Goal: Task Accomplishment & Management: Manage account settings

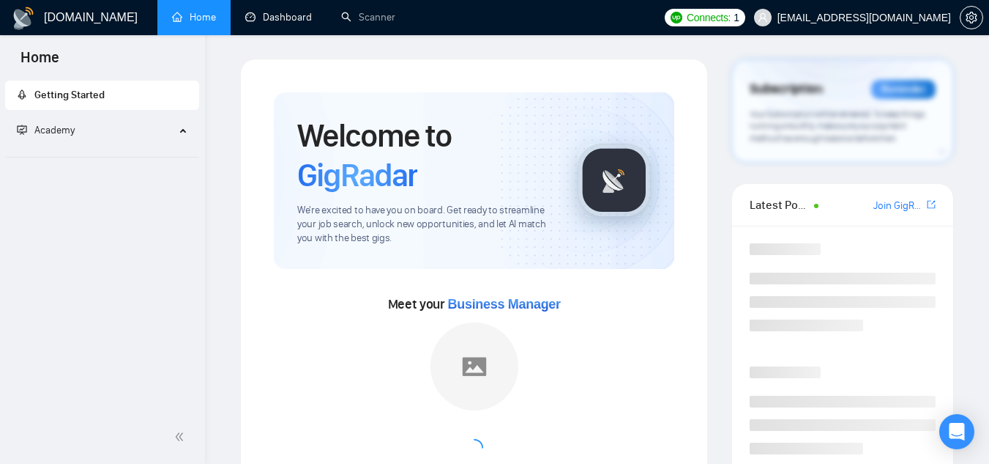
click at [281, 11] on link "Dashboard" at bounding box center [278, 17] width 67 height 12
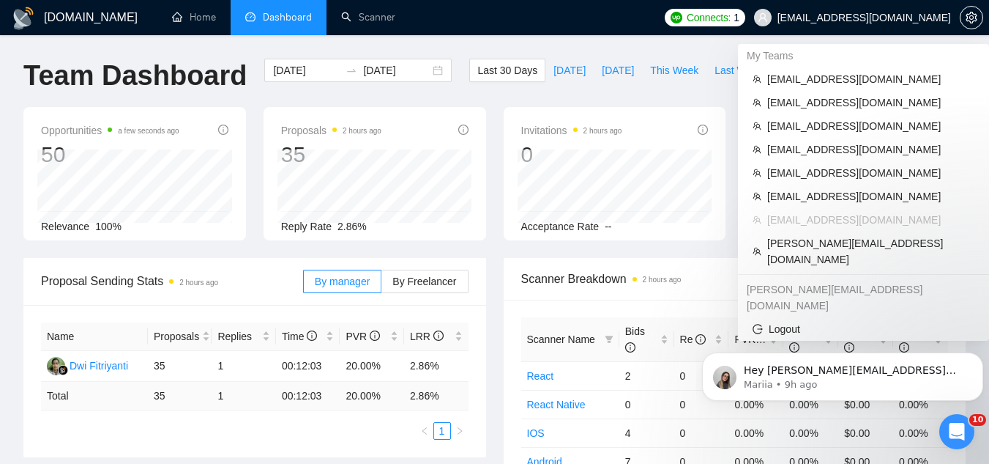
click at [814, 18] on span "[EMAIL_ADDRESS][DOMAIN_NAME]" at bounding box center [865, 18] width 174 height 0
click at [795, 89] on li "[EMAIL_ADDRESS][DOMAIN_NAME]" at bounding box center [863, 78] width 239 height 23
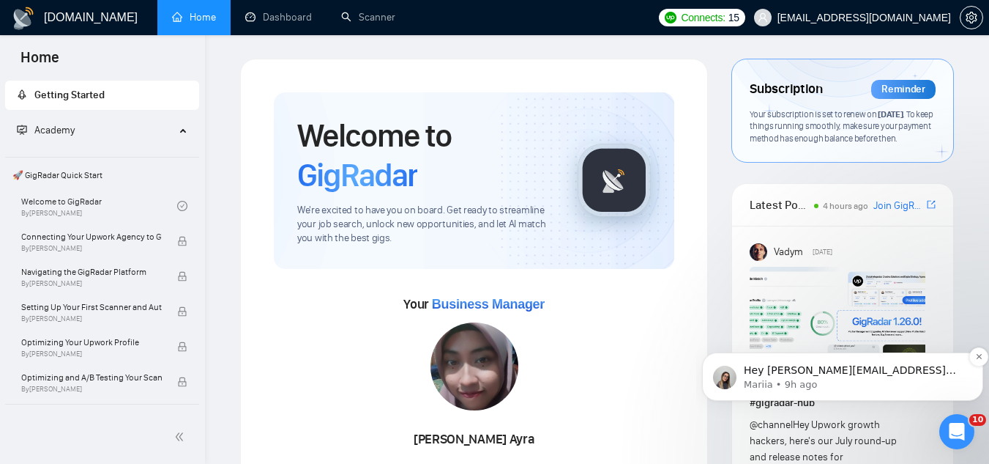
click at [912, 383] on p "Mariia • 9h ago" at bounding box center [854, 384] width 221 height 13
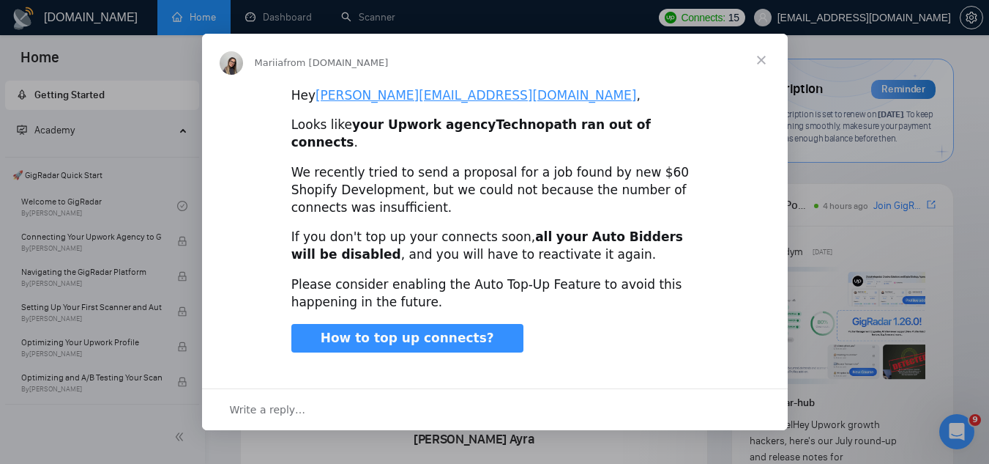
click at [764, 67] on span "Close" at bounding box center [761, 60] width 53 height 53
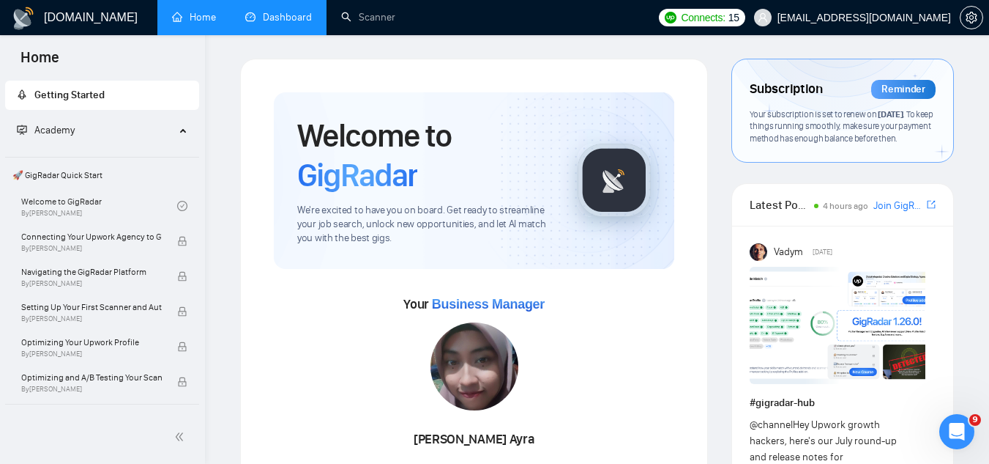
click at [284, 23] on link "Dashboard" at bounding box center [278, 17] width 67 height 12
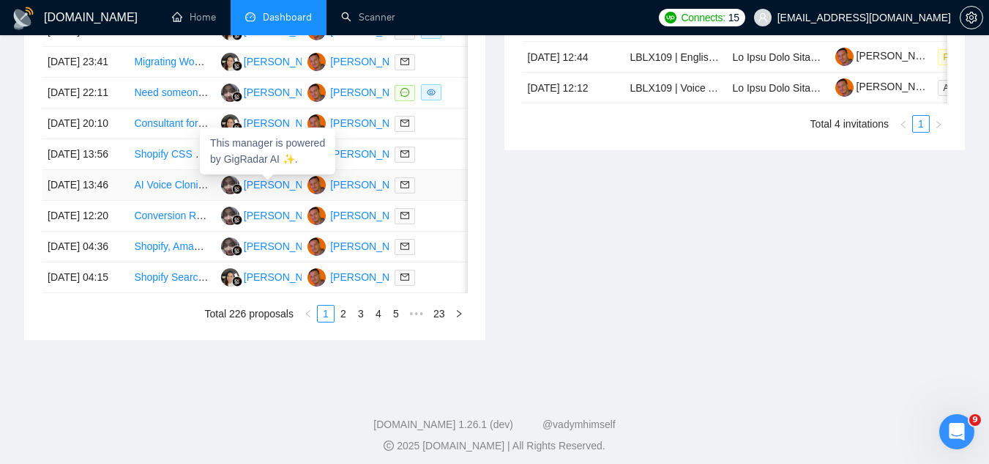
scroll to position [732, 0]
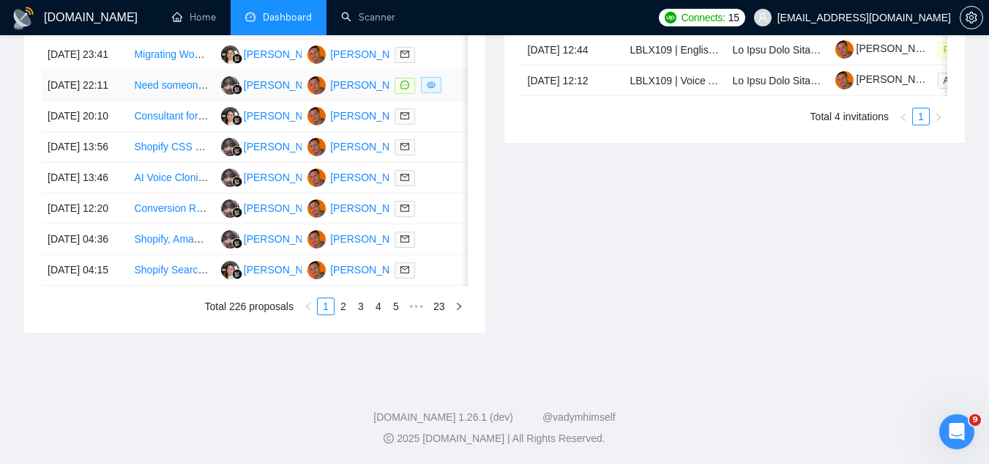
click at [188, 101] on td "Need someone to help me finish my product pages Shopify." at bounding box center [171, 85] width 86 height 31
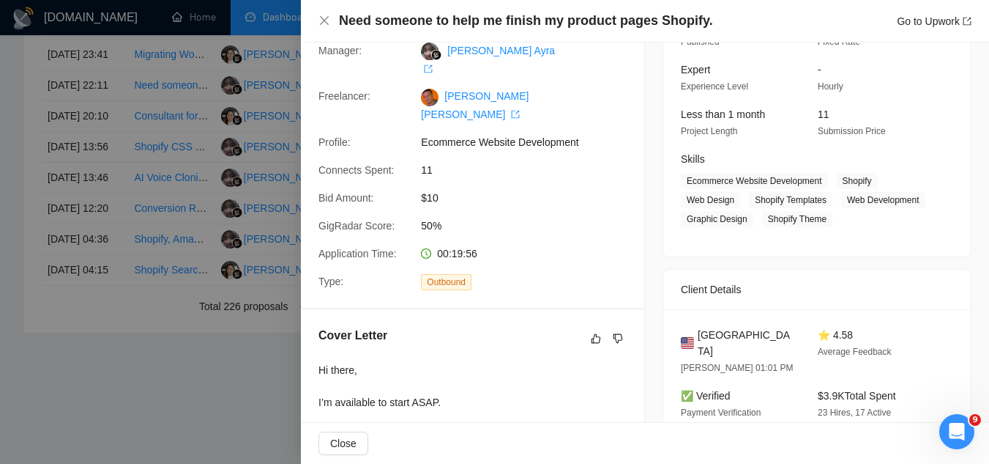
scroll to position [60, 0]
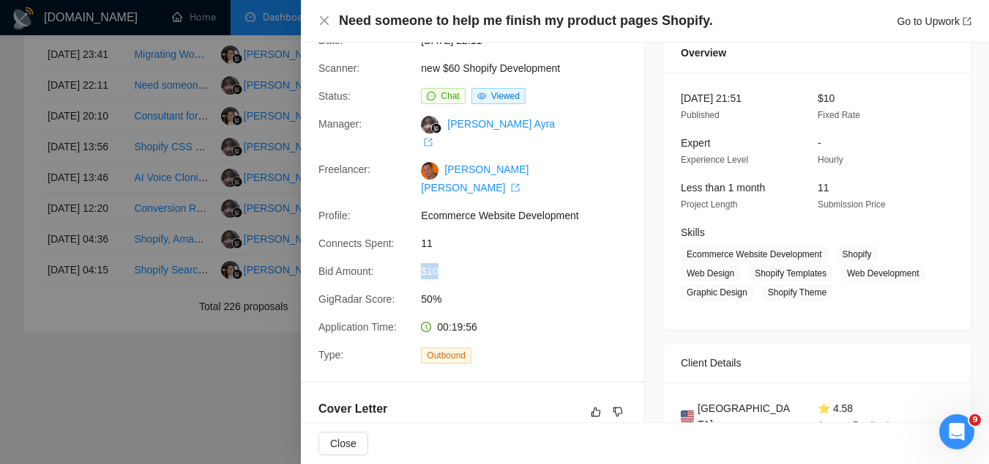
drag, startPoint x: 438, startPoint y: 239, endPoint x: 412, endPoint y: 243, distance: 26.7
click at [412, 263] on div "Bid Amount: $10" at bounding box center [467, 271] width 308 height 16
copy div "$10"
click at [445, 69] on link "new $60 Shopify Development" at bounding box center [490, 68] width 139 height 12
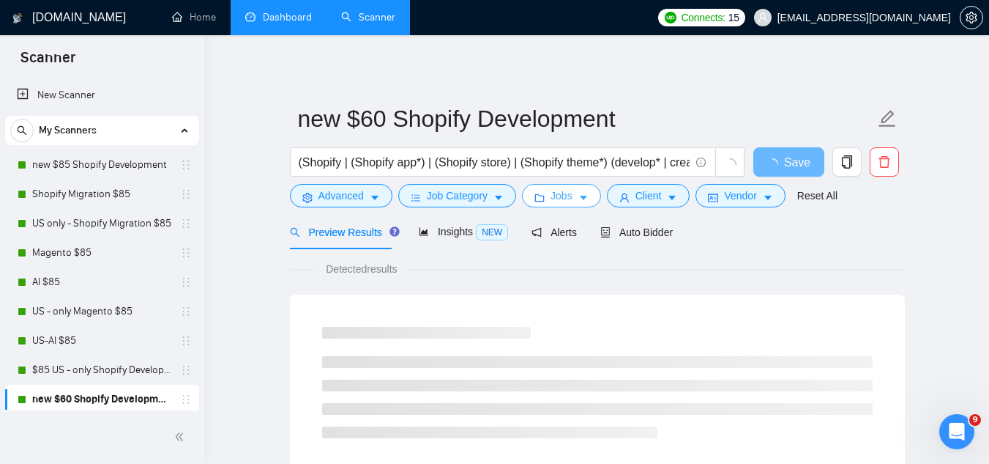
click at [551, 192] on span "Jobs" at bounding box center [562, 195] width 22 height 16
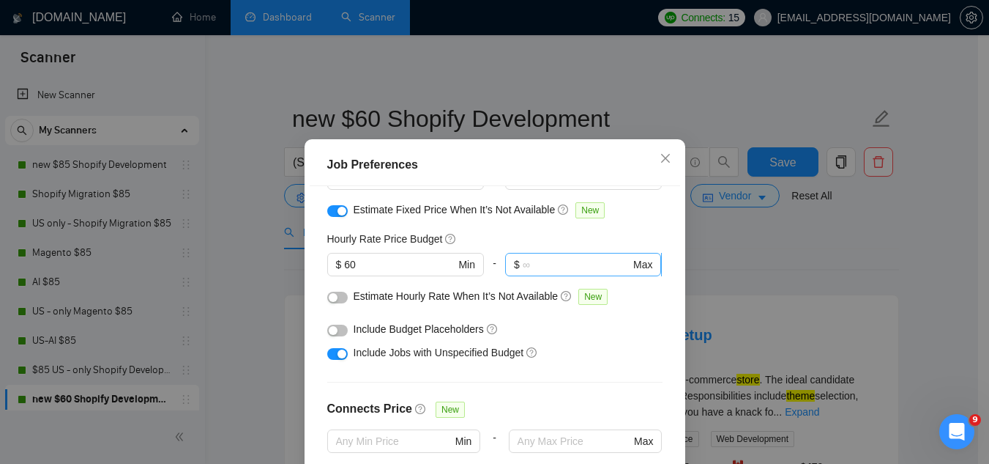
scroll to position [146, 0]
click at [661, 158] on icon "close" at bounding box center [665, 158] width 9 height 9
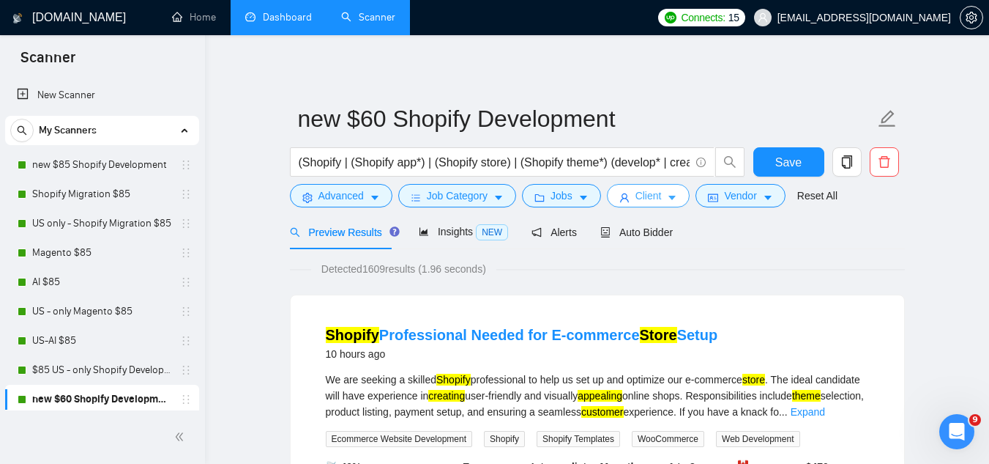
click at [640, 197] on span "Client" at bounding box center [649, 195] width 26 height 16
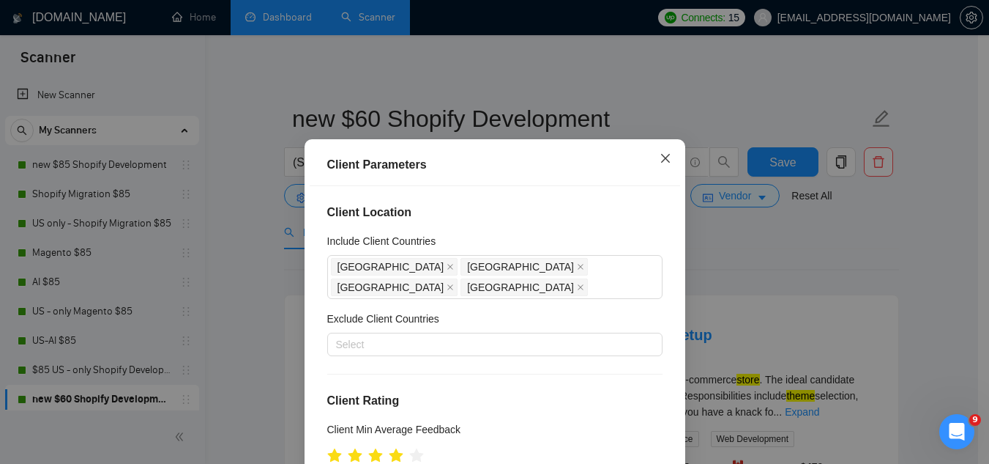
drag, startPoint x: 663, startPoint y: 156, endPoint x: 628, endPoint y: 188, distance: 47.1
click at [662, 157] on icon "close" at bounding box center [665, 158] width 9 height 9
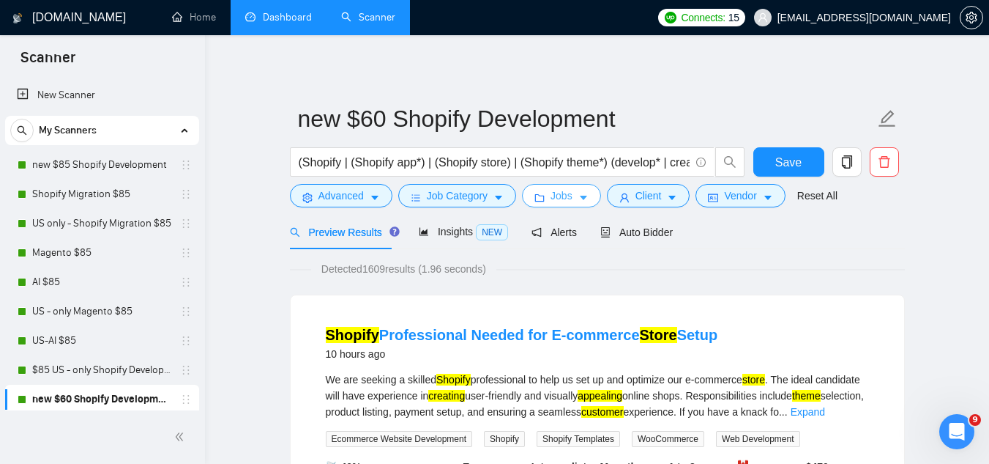
click at [559, 204] on span "Jobs" at bounding box center [562, 195] width 22 height 16
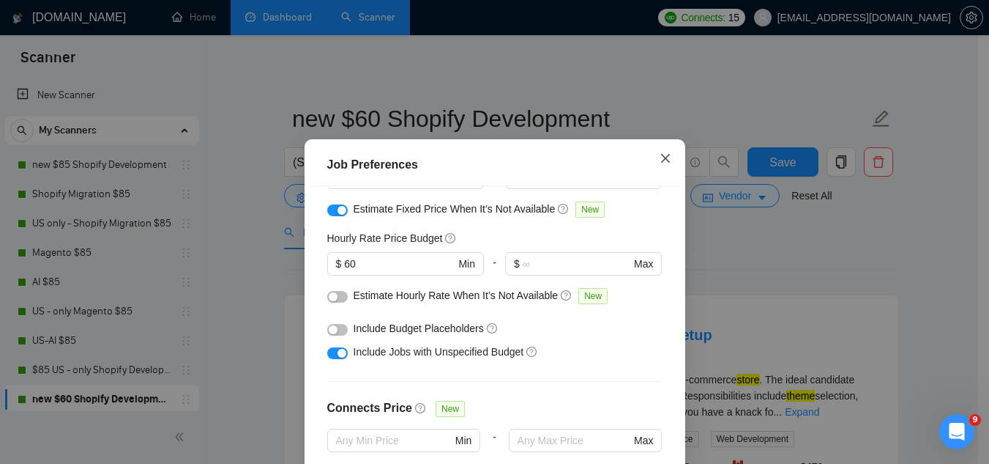
click at [660, 163] on icon "close" at bounding box center [666, 158] width 12 height 12
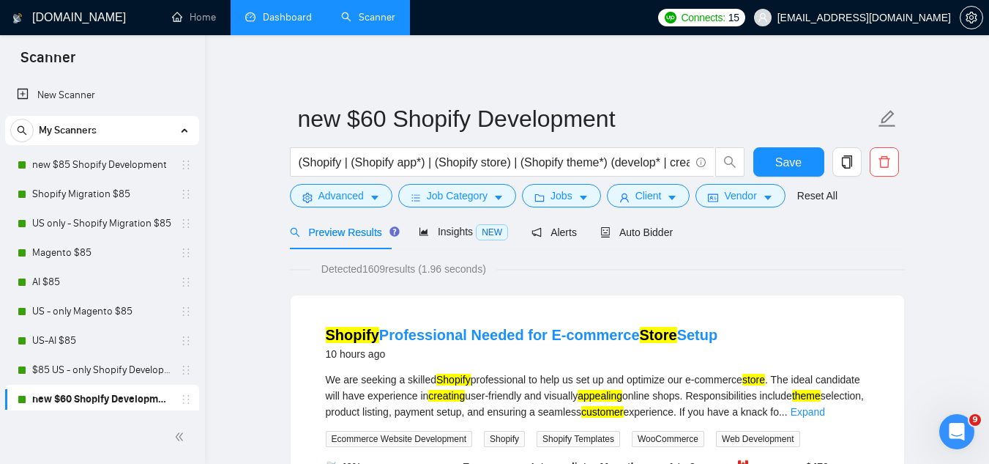
click at [286, 23] on link "Dashboard" at bounding box center [278, 17] width 67 height 12
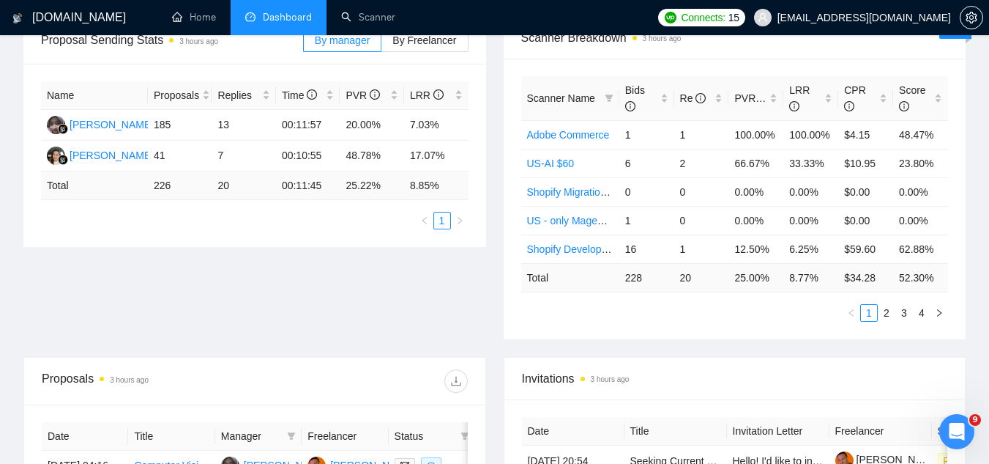
scroll to position [513, 0]
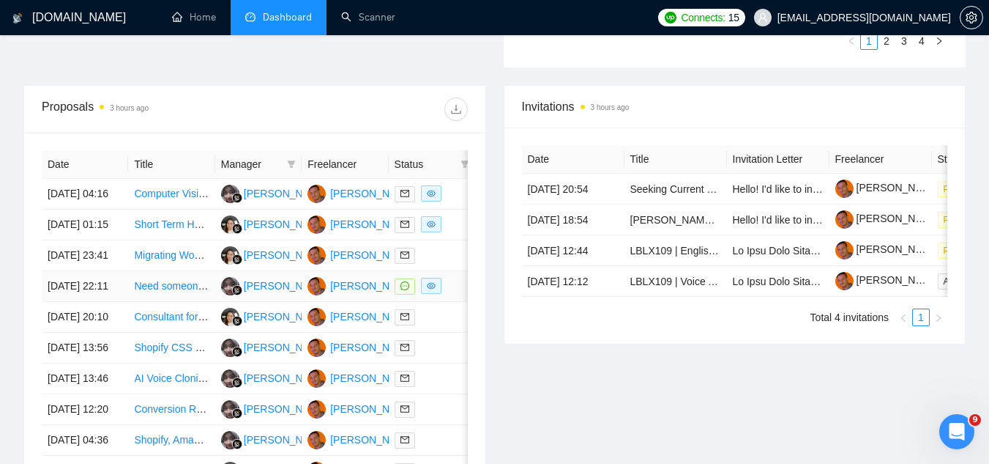
click at [160, 302] on td "Need someone to help me finish my product pages Shopify." at bounding box center [171, 286] width 86 height 31
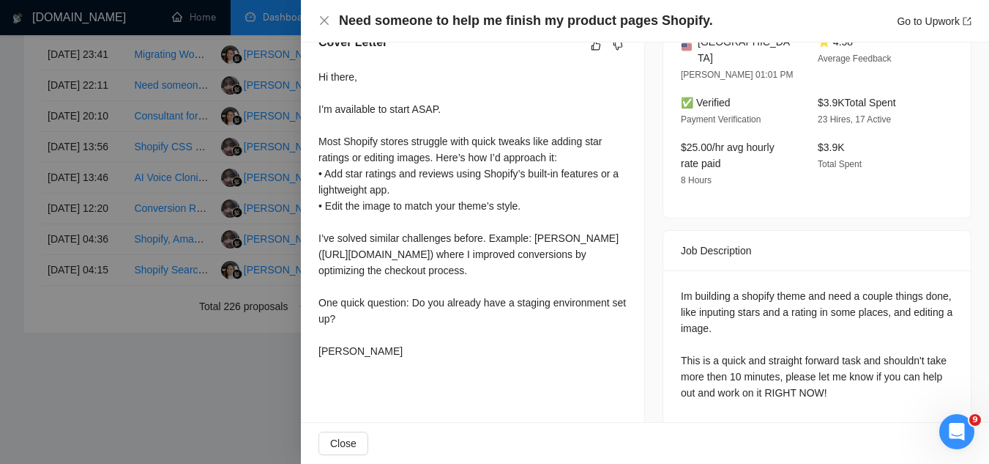
scroll to position [806, 0]
click at [167, 426] on div at bounding box center [494, 232] width 989 height 464
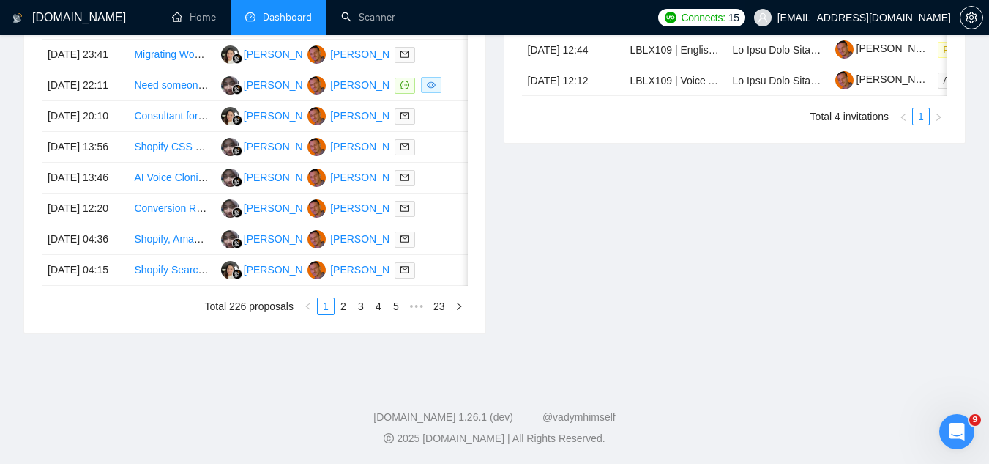
scroll to position [732, 0]
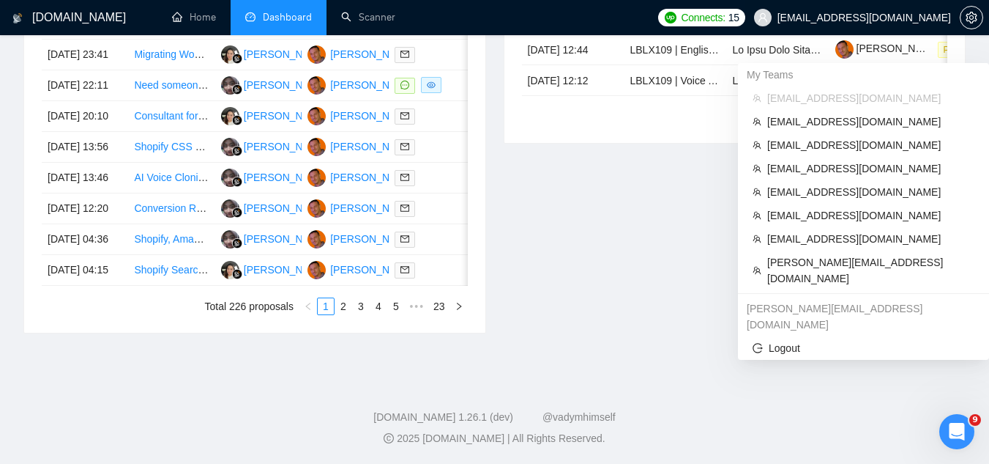
click at [916, 18] on span "[EMAIL_ADDRESS][DOMAIN_NAME]" at bounding box center [865, 18] width 174 height 0
click at [839, 254] on span "[PERSON_NAME][EMAIL_ADDRESS][DOMAIN_NAME]" at bounding box center [870, 270] width 207 height 32
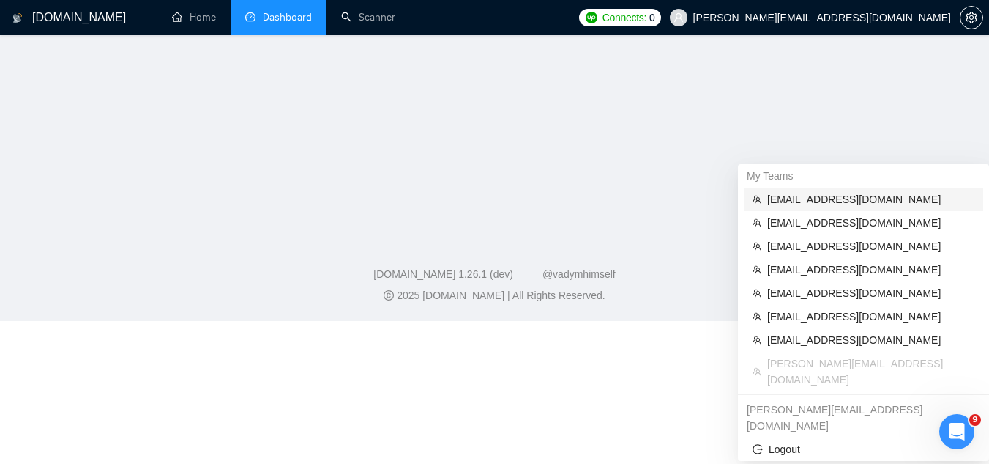
scroll to position [883, 0]
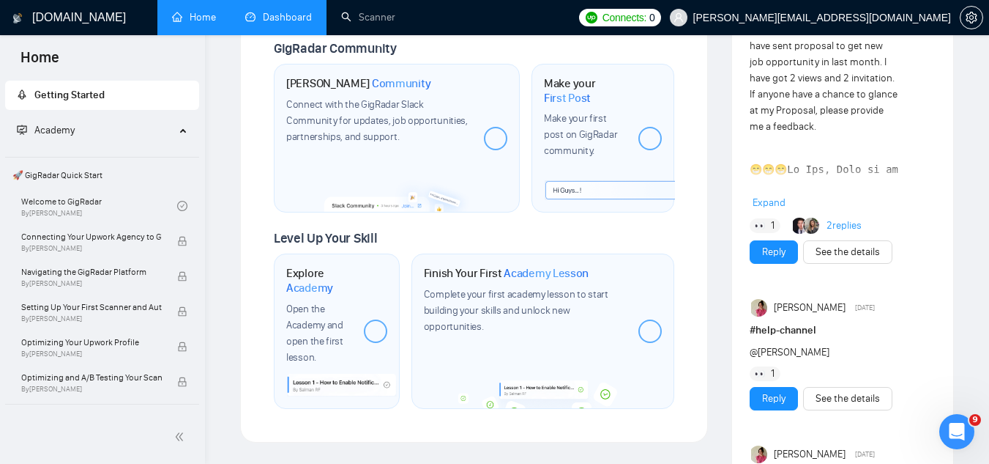
click at [293, 11] on link "Dashboard" at bounding box center [278, 17] width 67 height 12
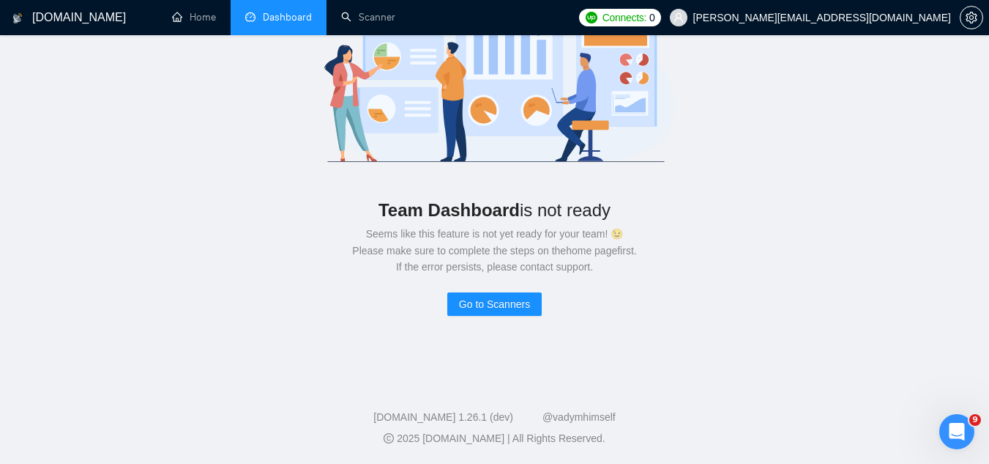
scroll to position [137, 0]
click at [207, 20] on link "Home" at bounding box center [194, 17] width 44 height 12
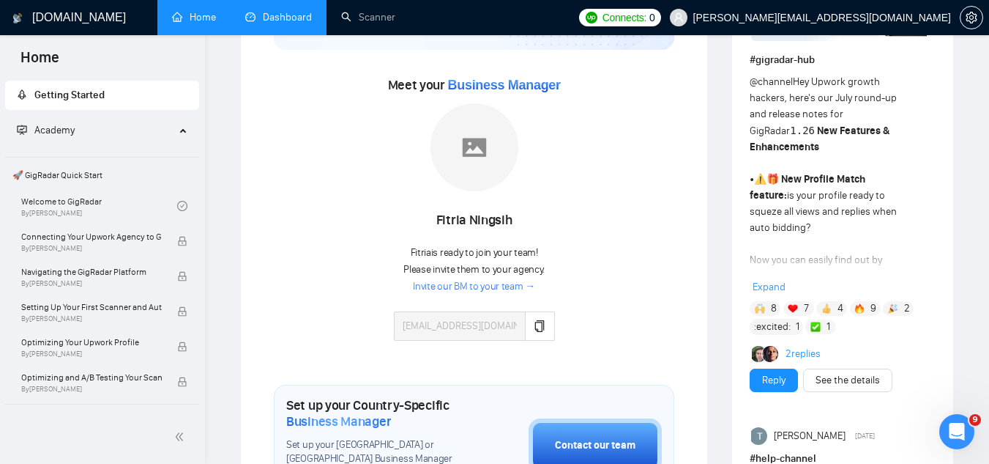
scroll to position [220, 0]
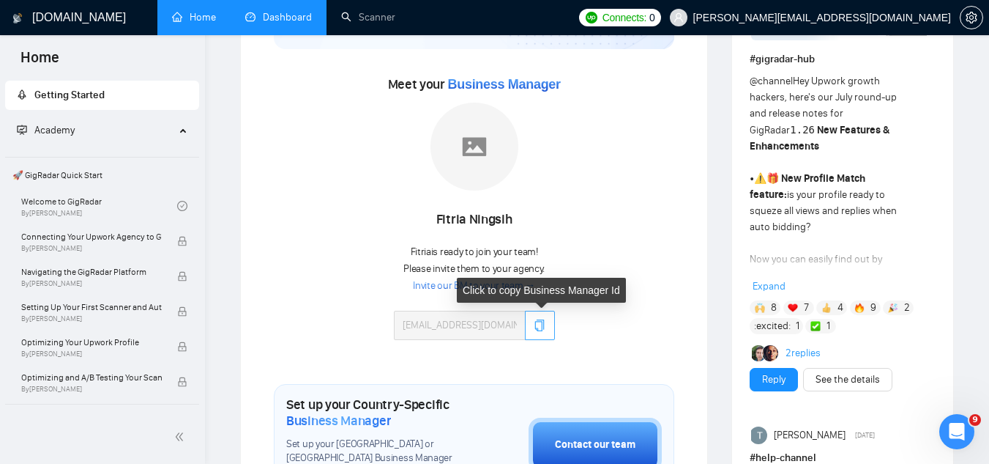
click at [540, 330] on icon "copy" at bounding box center [540, 325] width 10 height 12
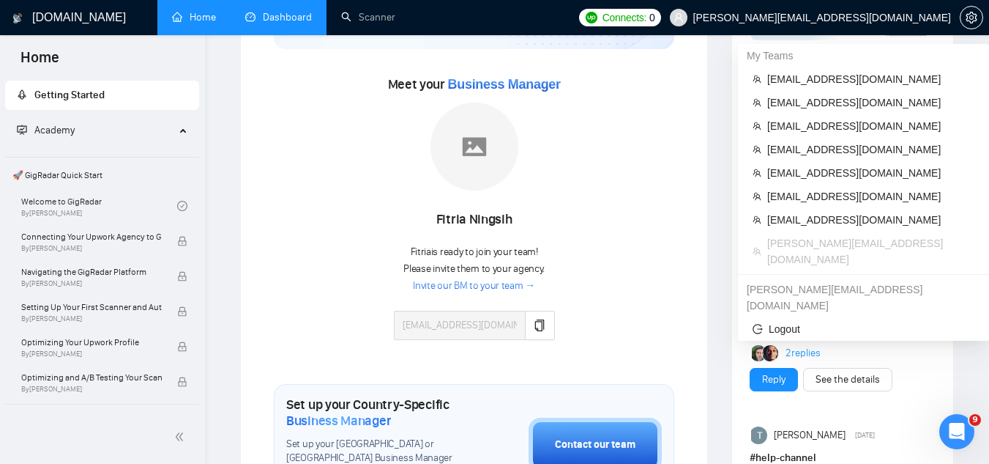
click at [857, 18] on span "[PERSON_NAME][EMAIL_ADDRESS][DOMAIN_NAME]" at bounding box center [823, 18] width 258 height 0
click at [841, 228] on li "[EMAIL_ADDRESS][DOMAIN_NAME]" at bounding box center [863, 219] width 239 height 23
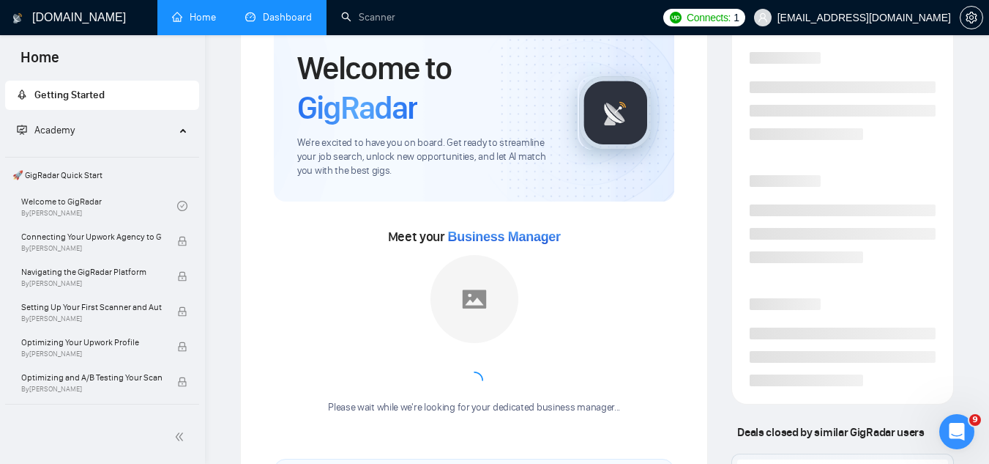
click at [285, 11] on link "Dashboard" at bounding box center [278, 17] width 67 height 12
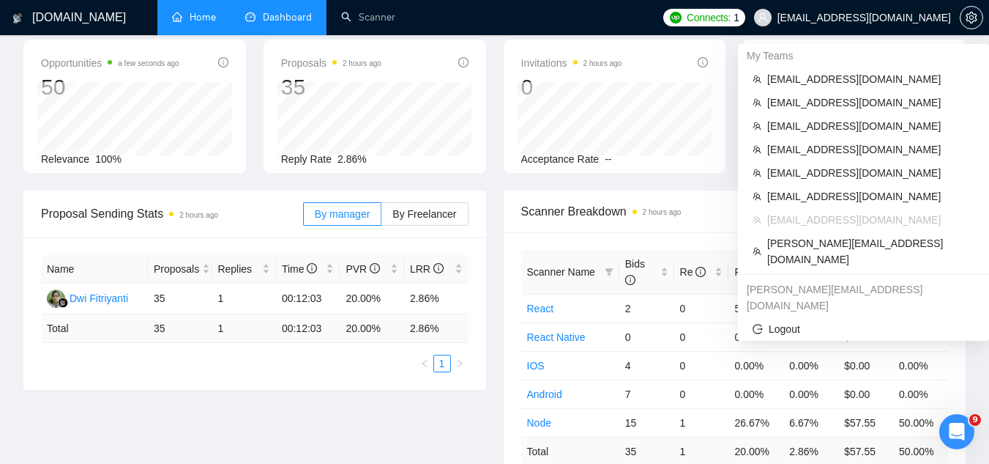
click at [829, 18] on span "[EMAIL_ADDRESS][DOMAIN_NAME]" at bounding box center [865, 18] width 174 height 0
click at [803, 87] on li "[EMAIL_ADDRESS][DOMAIN_NAME]" at bounding box center [863, 78] width 239 height 23
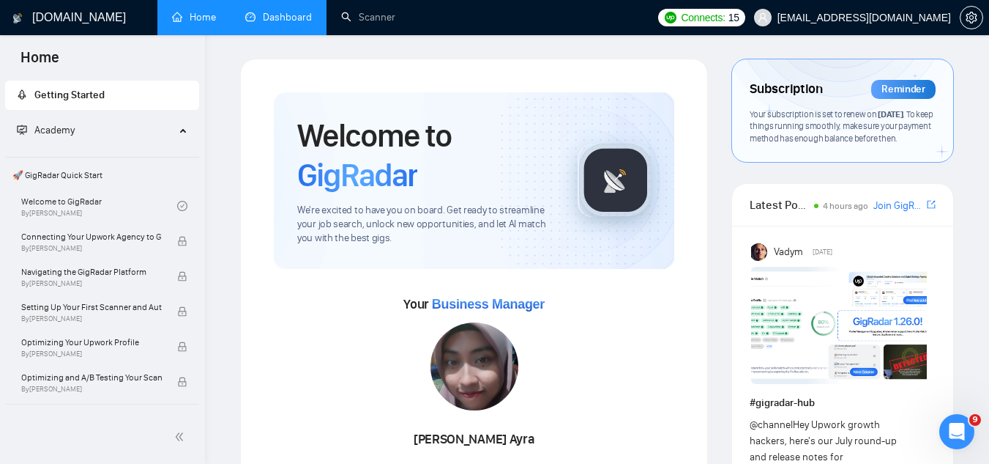
click at [272, 23] on link "Dashboard" at bounding box center [278, 17] width 67 height 12
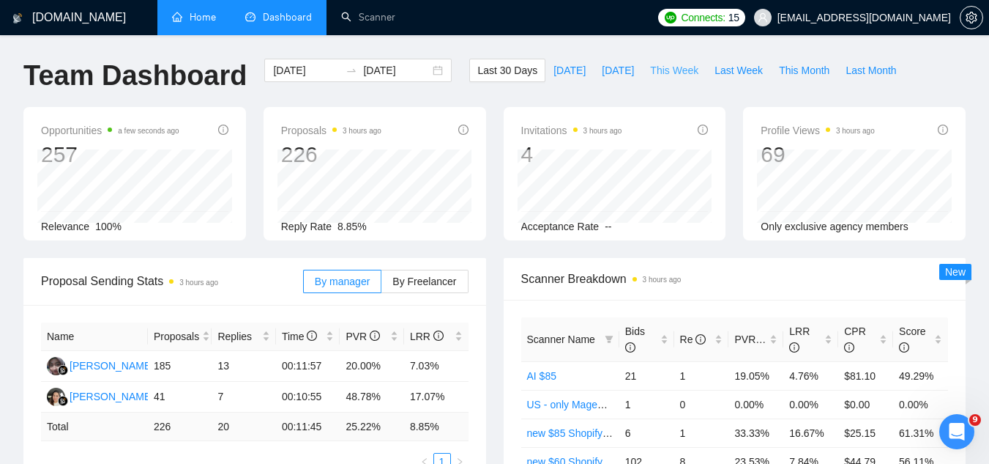
click at [651, 75] on span "This Week" at bounding box center [674, 70] width 48 height 16
type input "[DATE]"
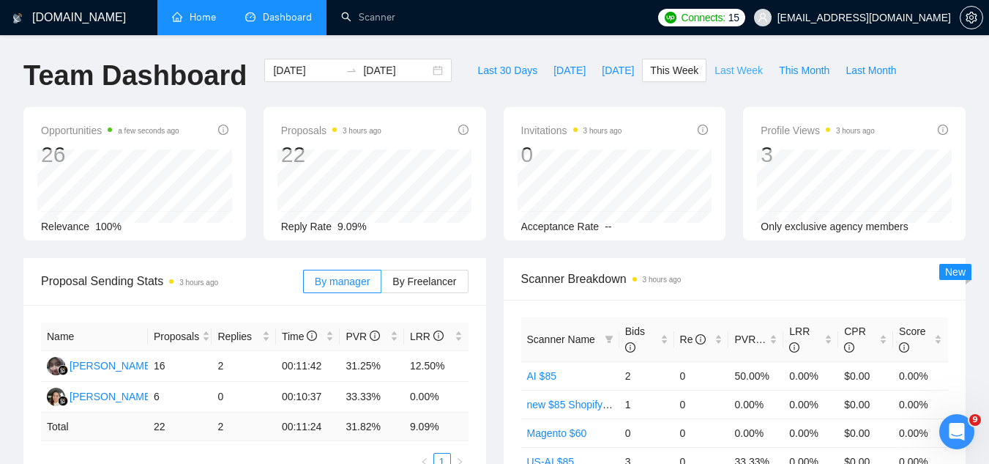
click at [720, 67] on span "Last Week" at bounding box center [739, 70] width 48 height 16
type input "[DATE]"
click at [654, 73] on span "This Week" at bounding box center [674, 70] width 48 height 16
type input "[DATE]"
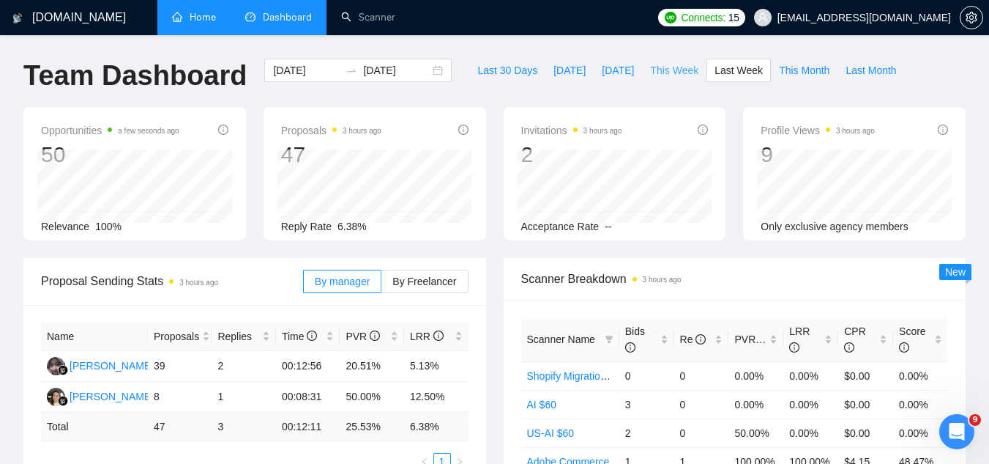
type input "[DATE]"
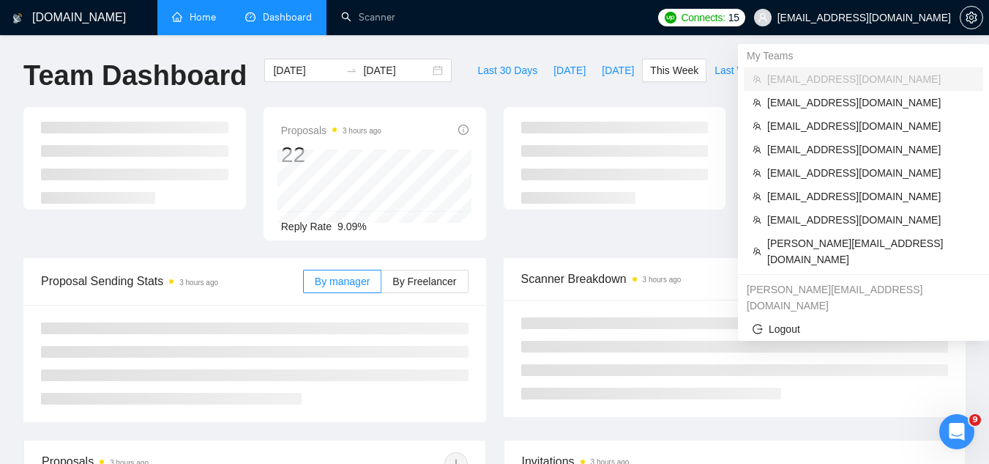
click at [910, 24] on span "[EMAIL_ADDRESS][DOMAIN_NAME]" at bounding box center [853, 17] width 215 height 47
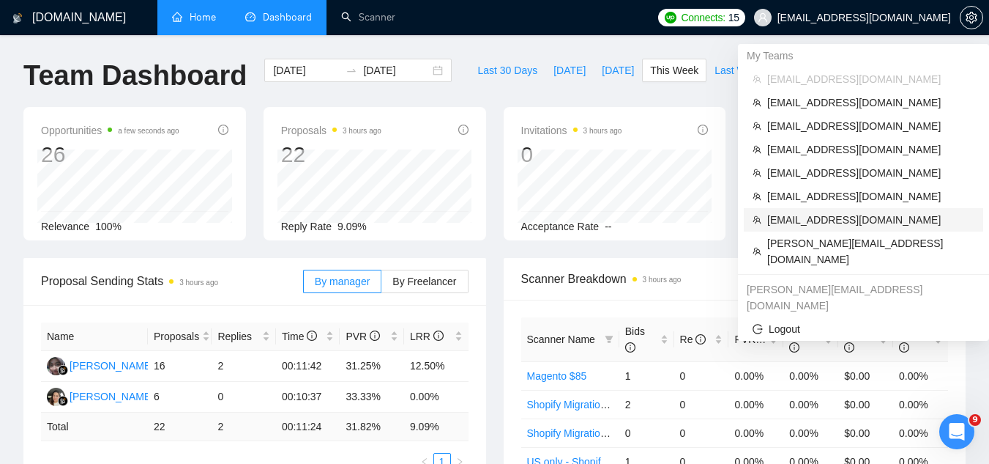
click at [867, 226] on span "[EMAIL_ADDRESS][DOMAIN_NAME]" at bounding box center [870, 220] width 207 height 16
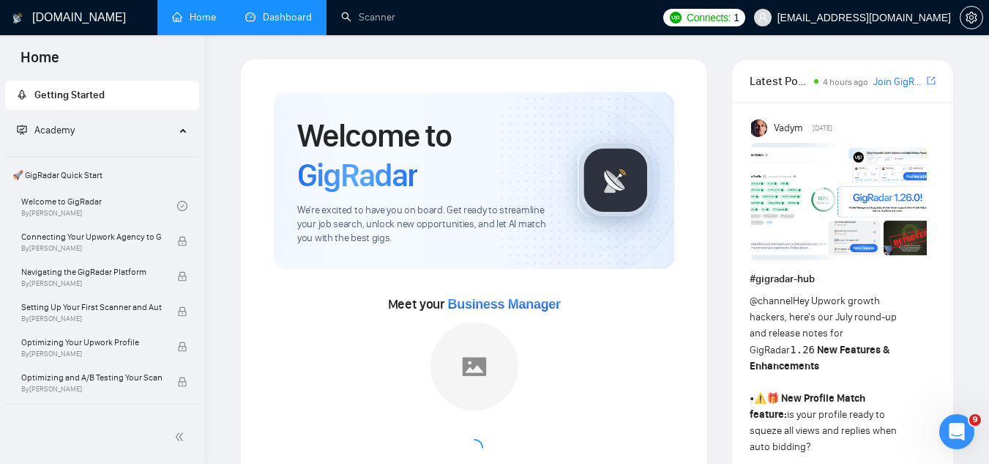
click at [282, 23] on link "Dashboard" at bounding box center [278, 17] width 67 height 12
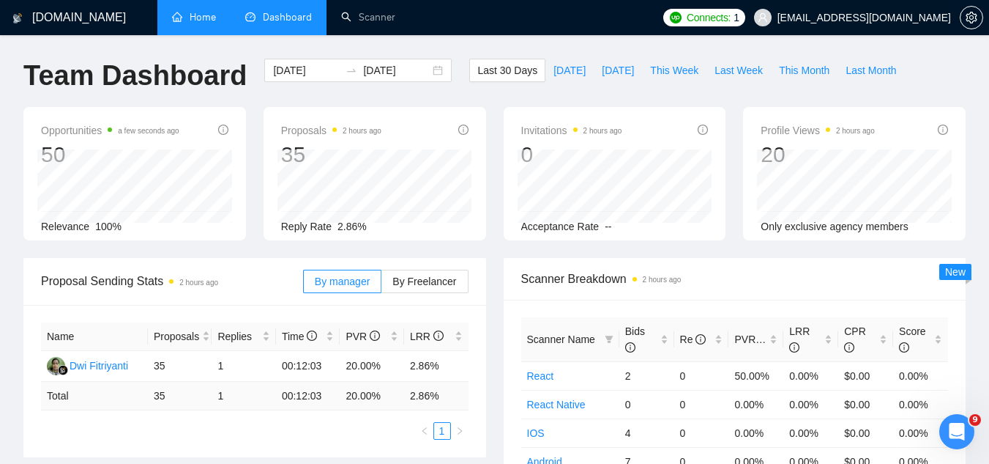
click at [861, 18] on span "[EMAIL_ADDRESS][DOMAIN_NAME]" at bounding box center [865, 18] width 174 height 0
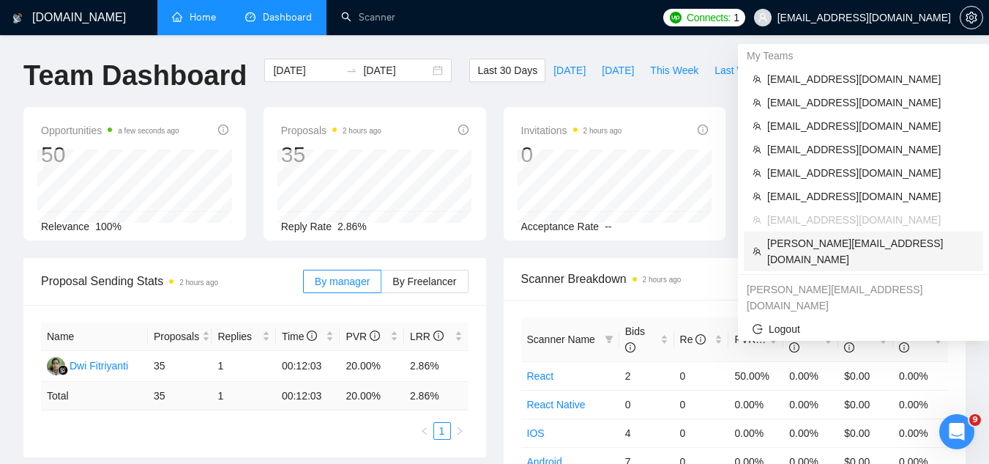
click at [862, 244] on span "[PERSON_NAME][EMAIL_ADDRESS][DOMAIN_NAME]" at bounding box center [870, 251] width 207 height 32
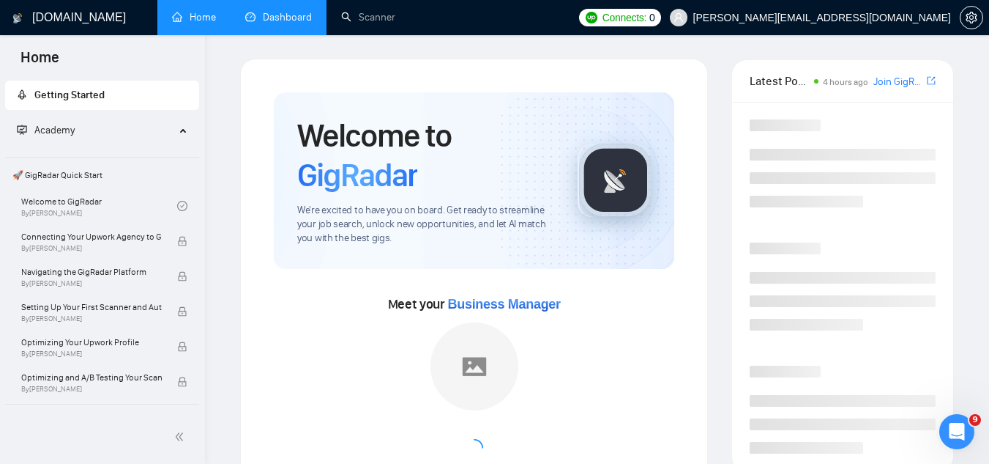
click at [273, 13] on link "Dashboard" at bounding box center [278, 17] width 67 height 12
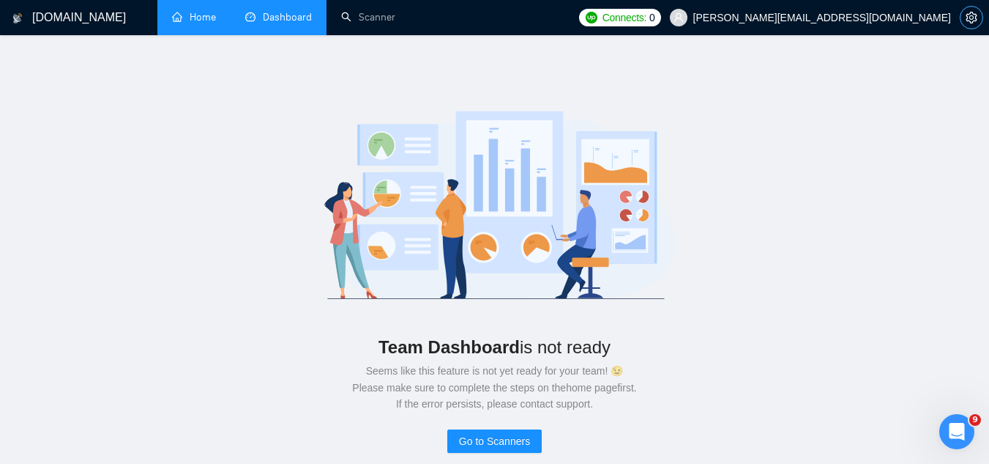
click at [975, 15] on icon "setting" at bounding box center [972, 18] width 12 height 12
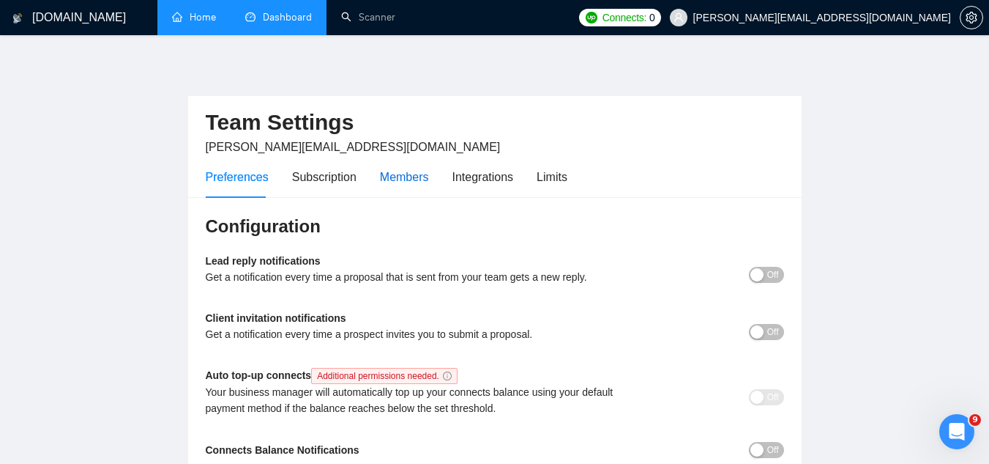
click at [415, 181] on div "Members" at bounding box center [404, 177] width 49 height 18
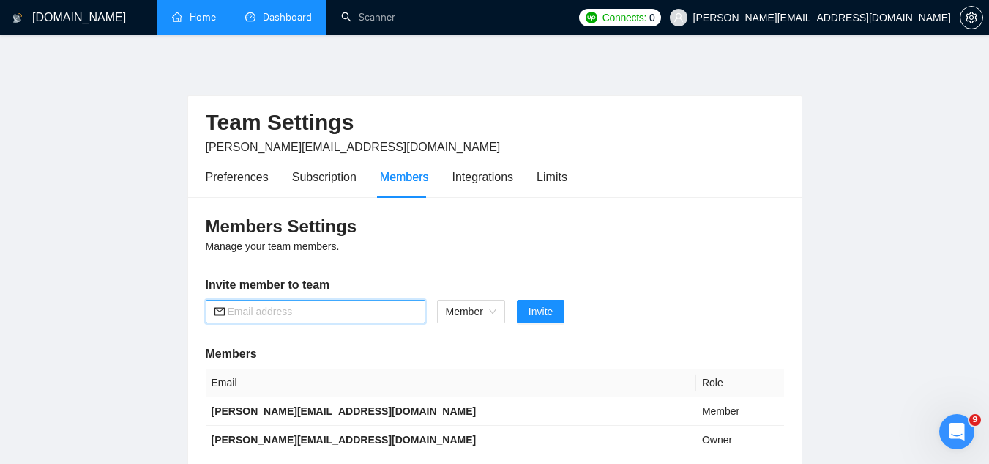
click at [352, 319] on input "text" at bounding box center [322, 311] width 189 height 16
paste input "[EMAIL_ADDRESS][DOMAIN_NAME]"
type input "[EMAIL_ADDRESS][DOMAIN_NAME]"
click at [544, 314] on span "Invite" at bounding box center [541, 311] width 24 height 16
click at [302, 23] on link "Dashboard" at bounding box center [278, 17] width 67 height 12
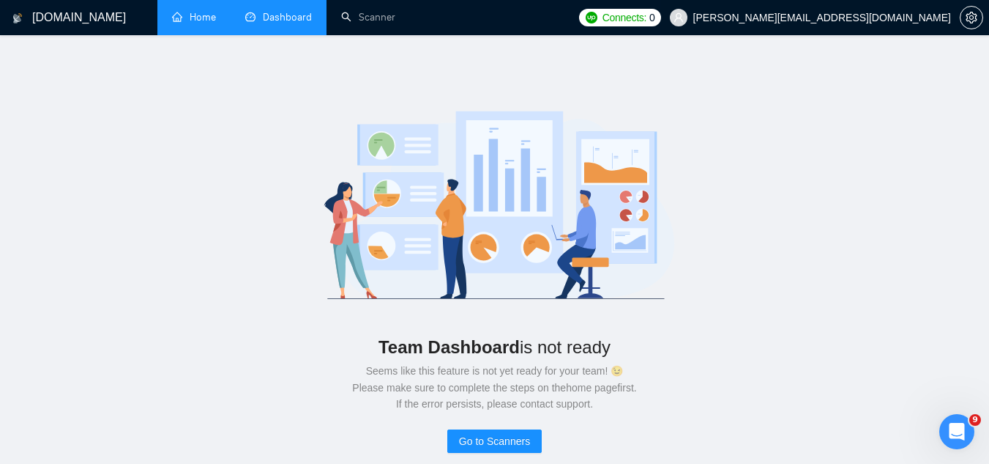
click at [861, 18] on span "[PERSON_NAME][EMAIL_ADDRESS][DOMAIN_NAME]" at bounding box center [823, 18] width 258 height 0
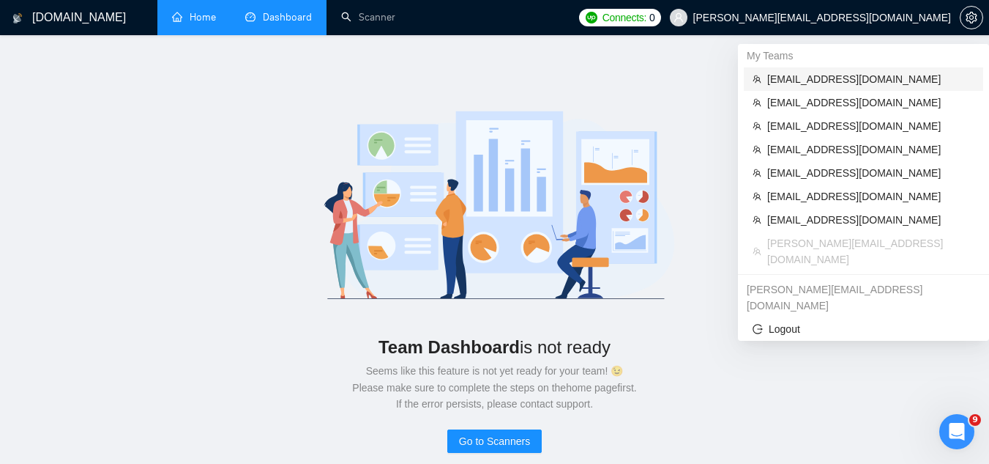
click at [800, 81] on span "[EMAIL_ADDRESS][DOMAIN_NAME]" at bounding box center [870, 79] width 207 height 16
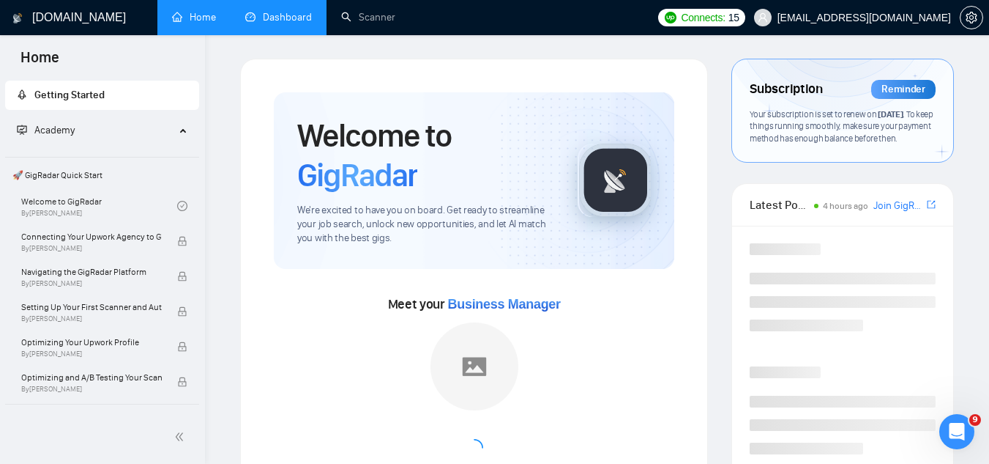
click at [295, 23] on link "Dashboard" at bounding box center [278, 17] width 67 height 12
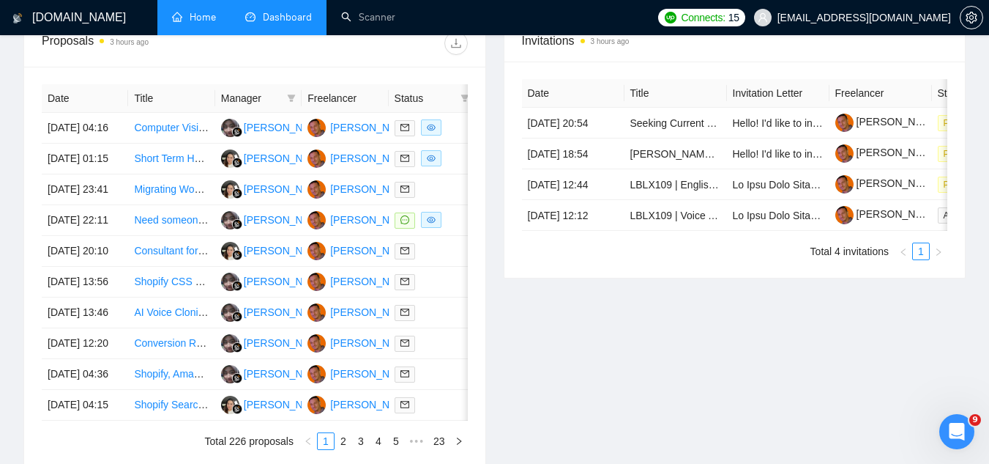
scroll to position [586, 0]
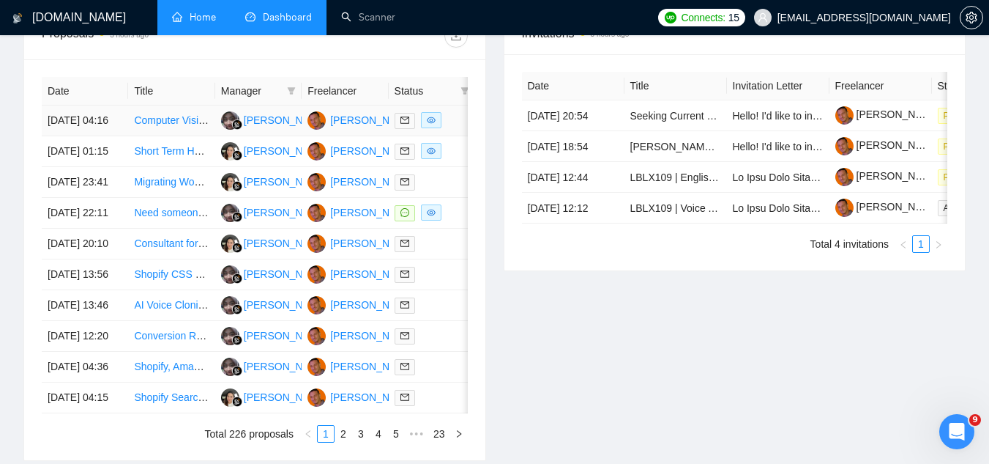
click at [174, 136] on td "Computer Vision / AI Developer for Fencing Video Analysis System" at bounding box center [171, 120] width 86 height 31
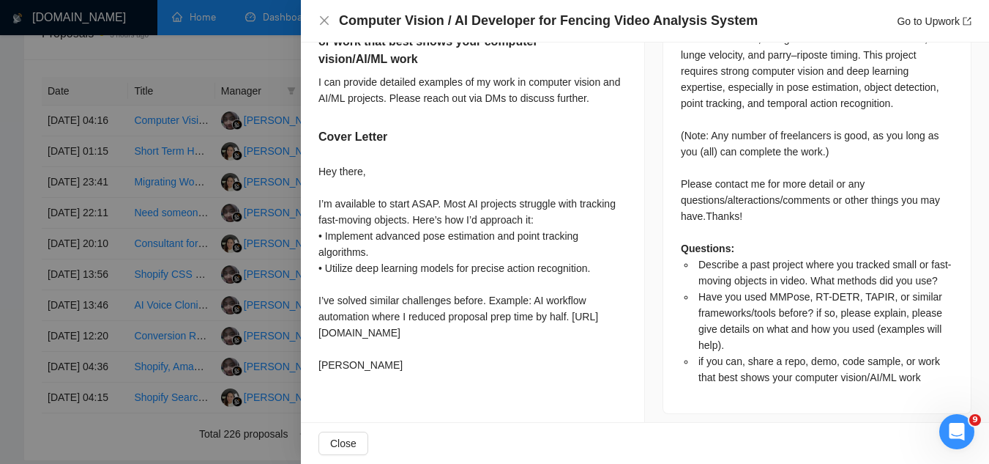
scroll to position [732, 0]
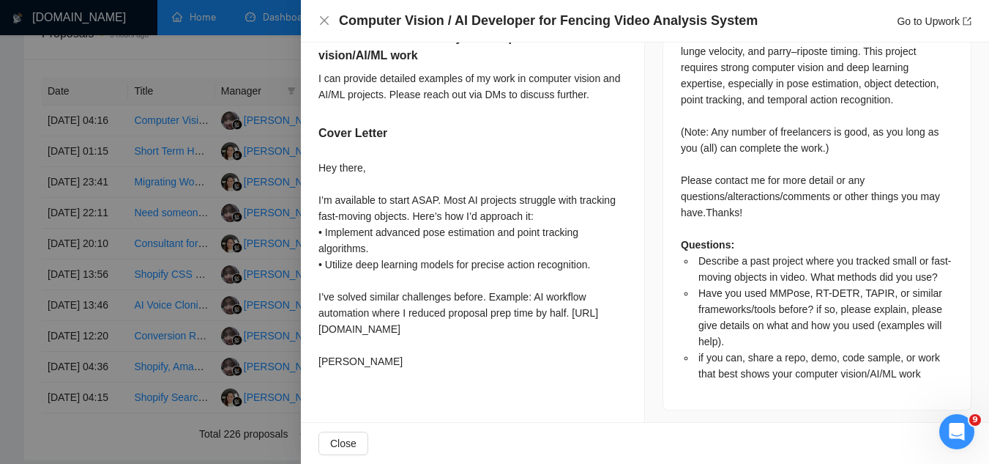
click at [201, 183] on div at bounding box center [494, 232] width 989 height 464
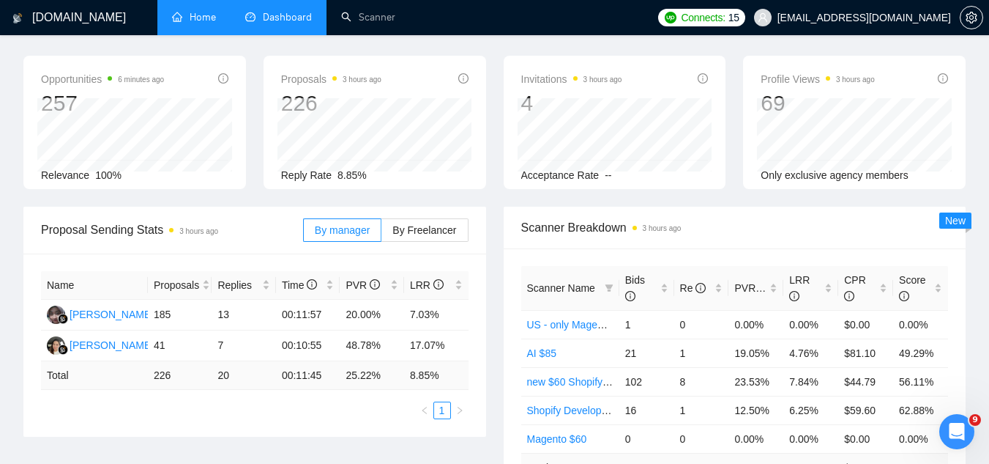
scroll to position [0, 0]
